Goal: Information Seeking & Learning: Learn about a topic

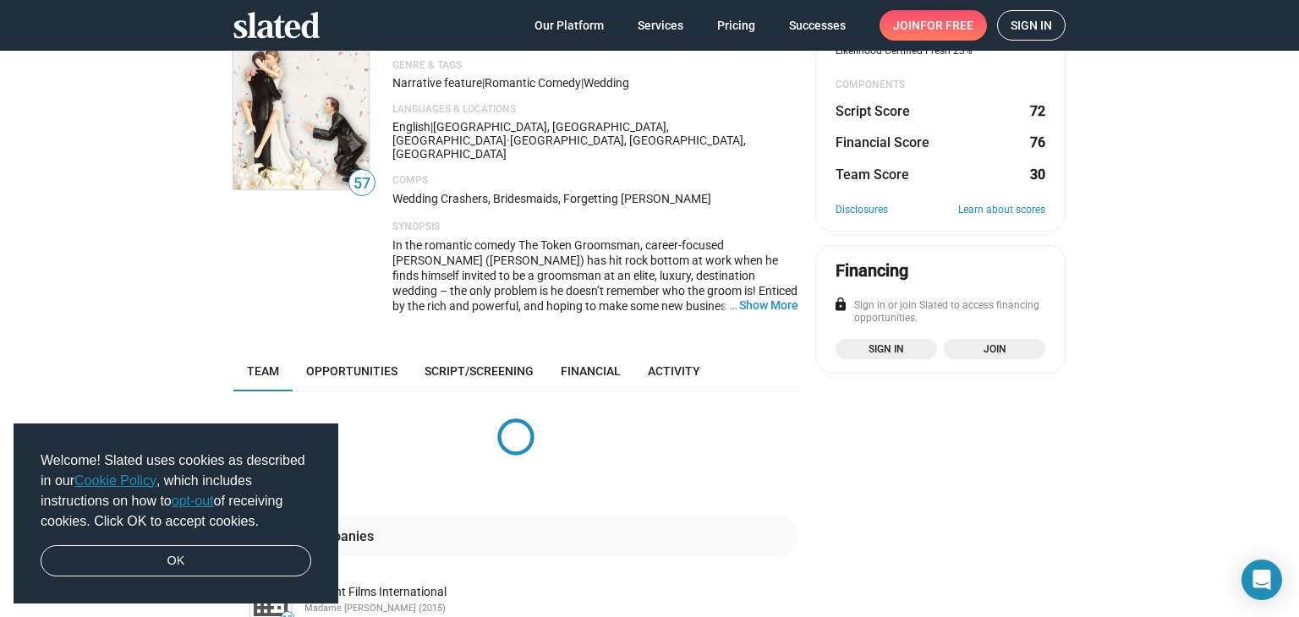
scroll to position [169, 0]
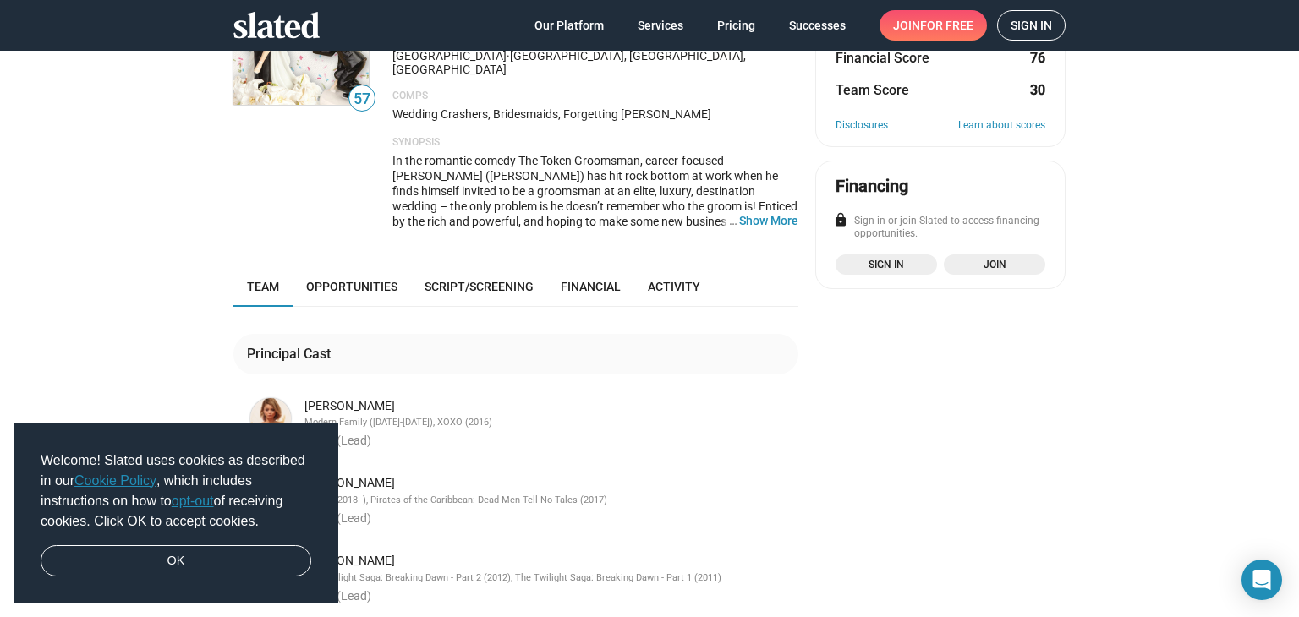
click at [672, 280] on span "Activity" at bounding box center [674, 287] width 52 height 14
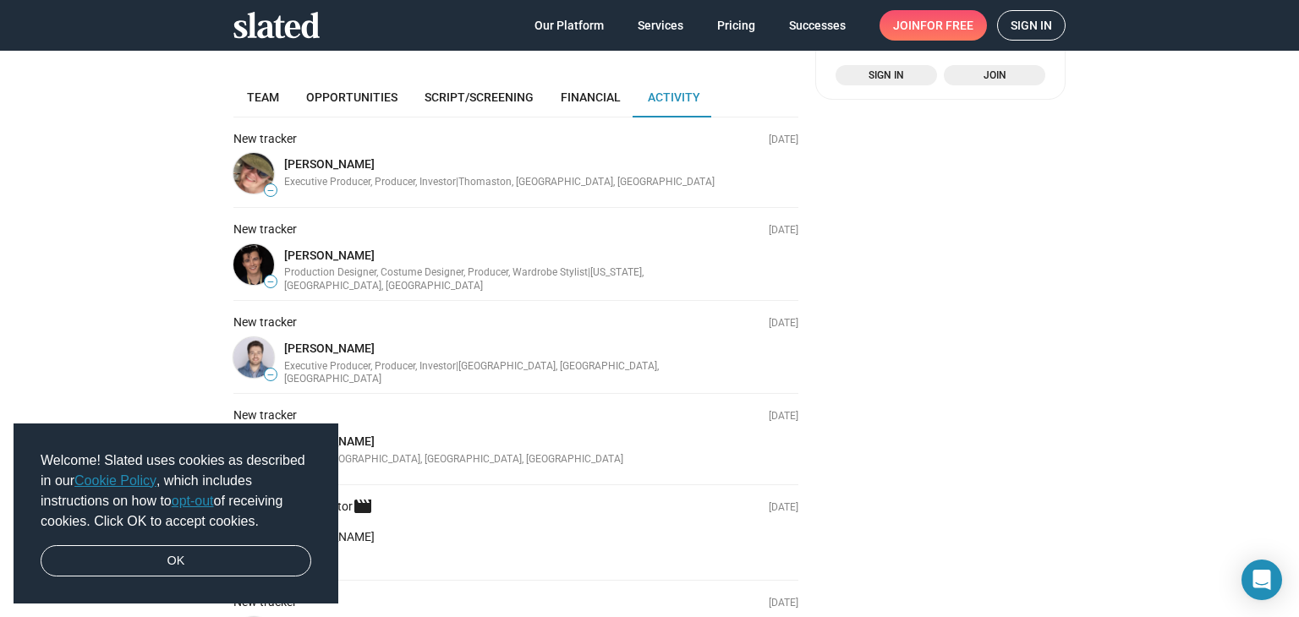
scroll to position [274, 0]
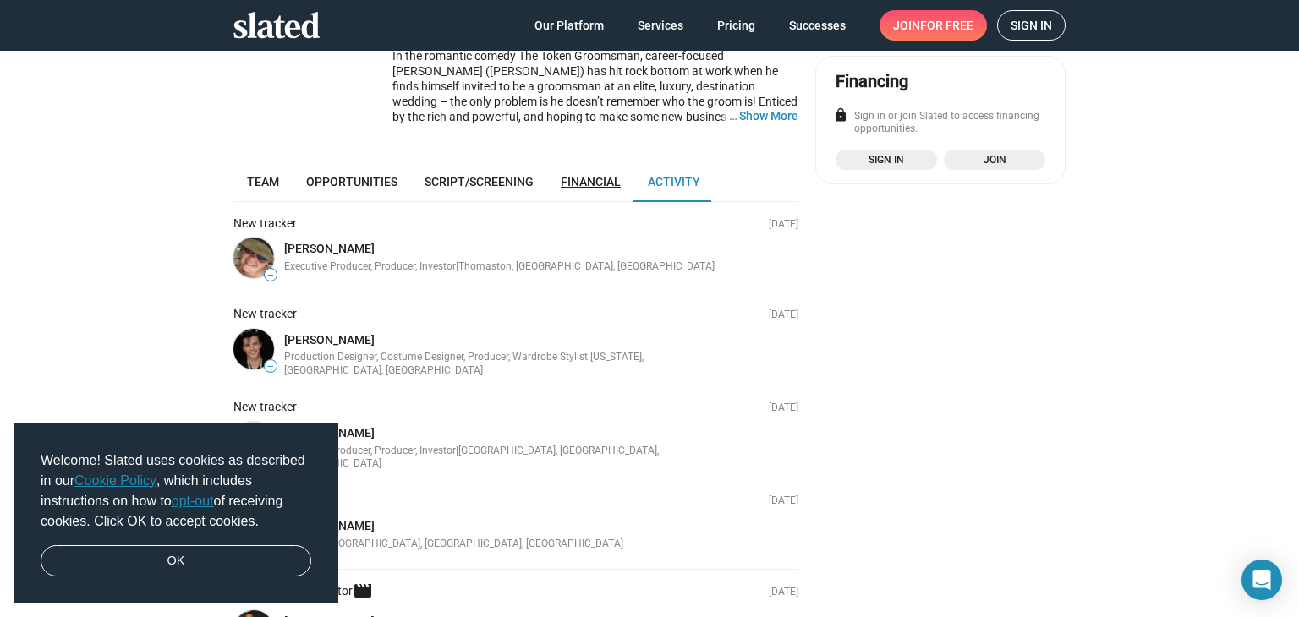
click at [582, 175] on span "Financial" at bounding box center [591, 182] width 60 height 14
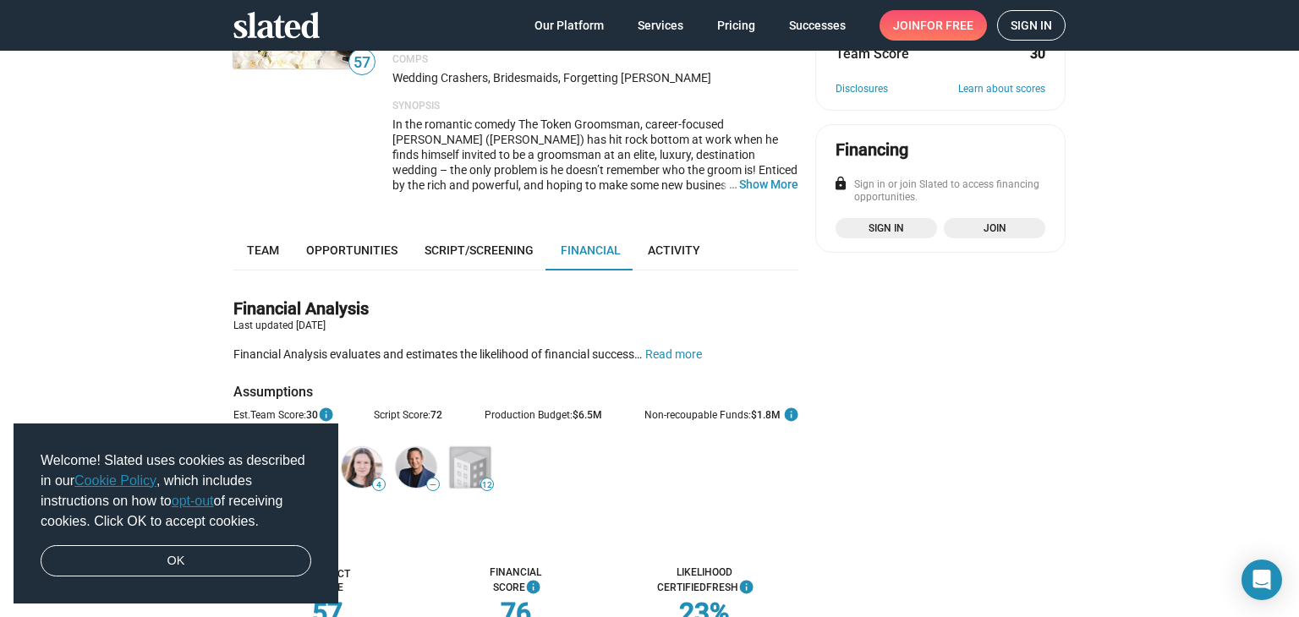
scroll to position [189, 0]
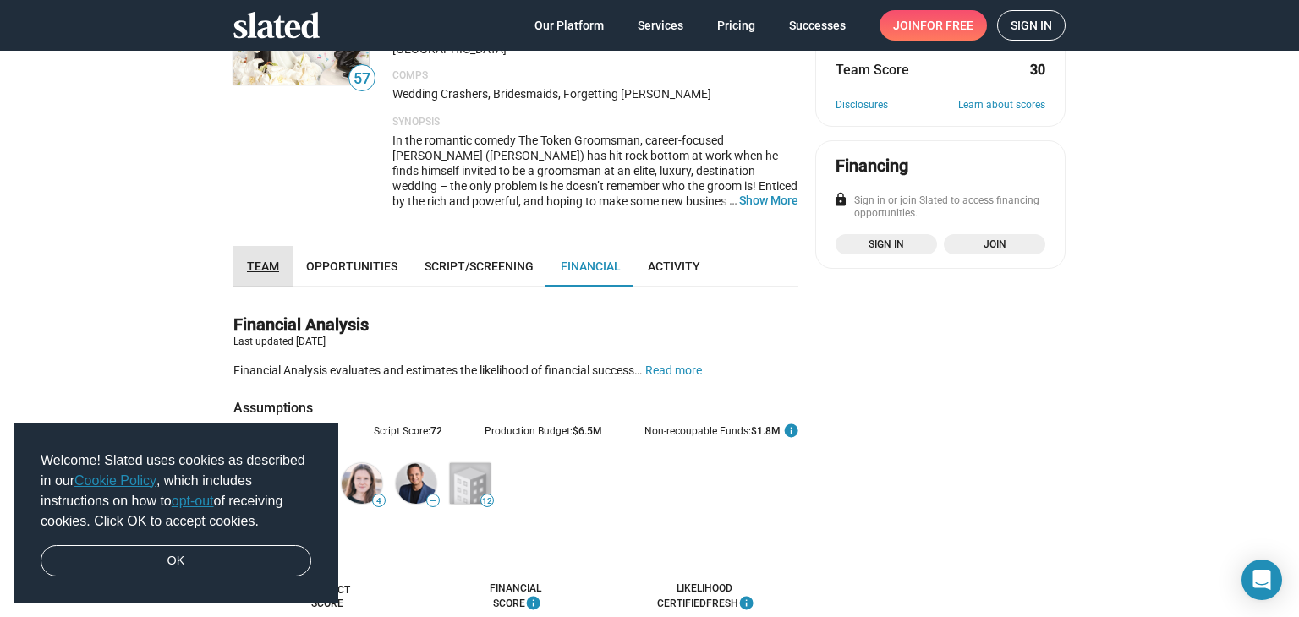
click at [257, 260] on span "Team" at bounding box center [263, 267] width 32 height 14
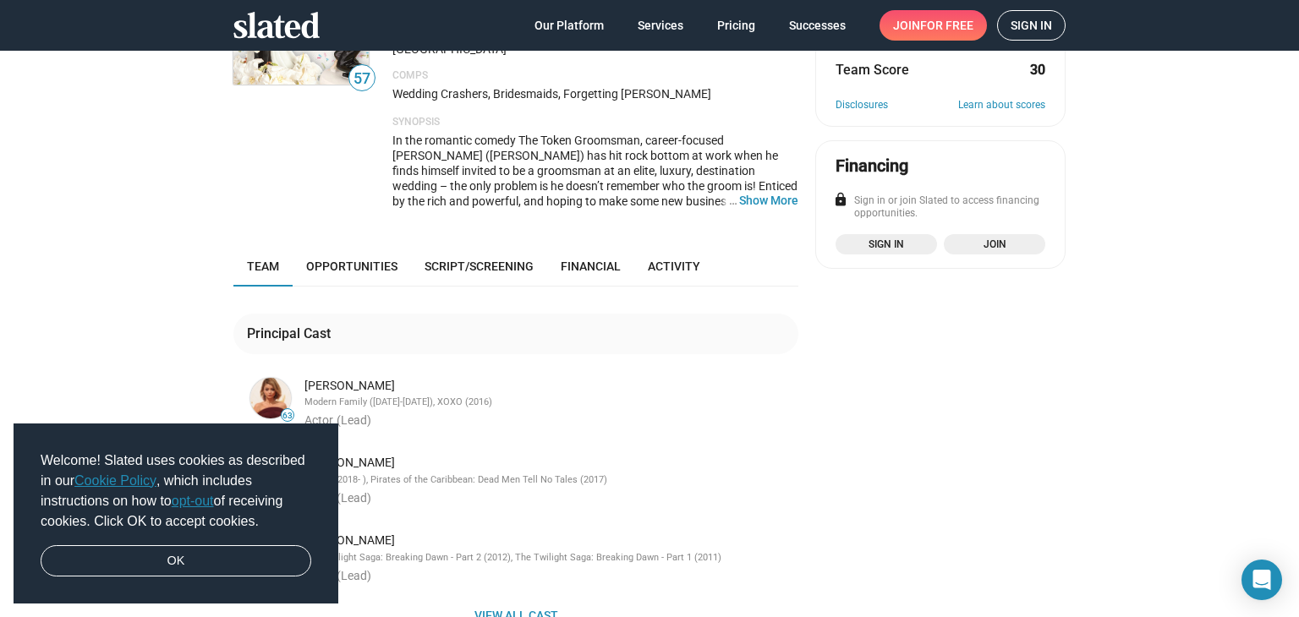
scroll to position [359, 0]
